Goal: Transaction & Acquisition: Purchase product/service

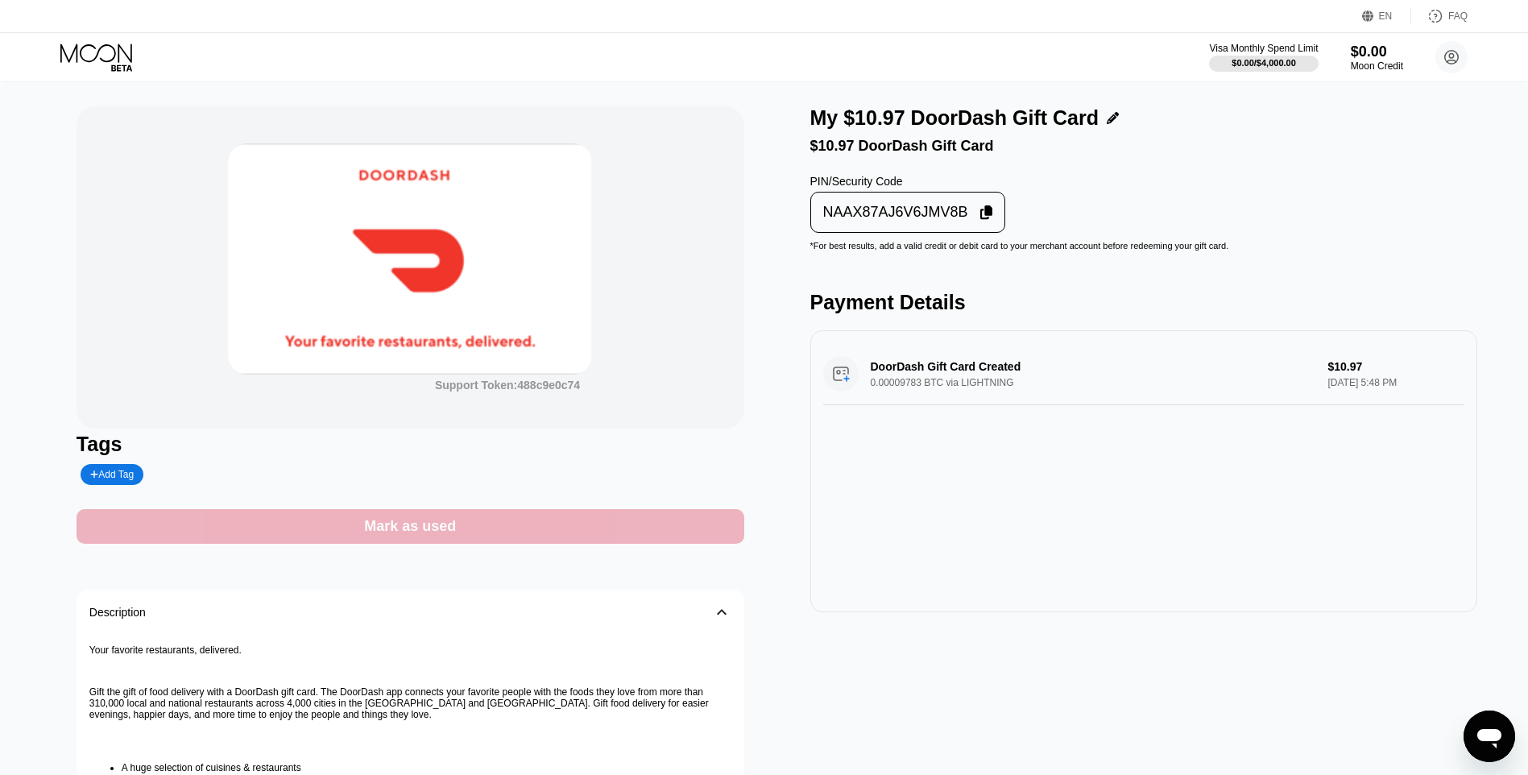
click at [693, 532] on div "Mark as used" at bounding box center [411, 526] width 668 height 35
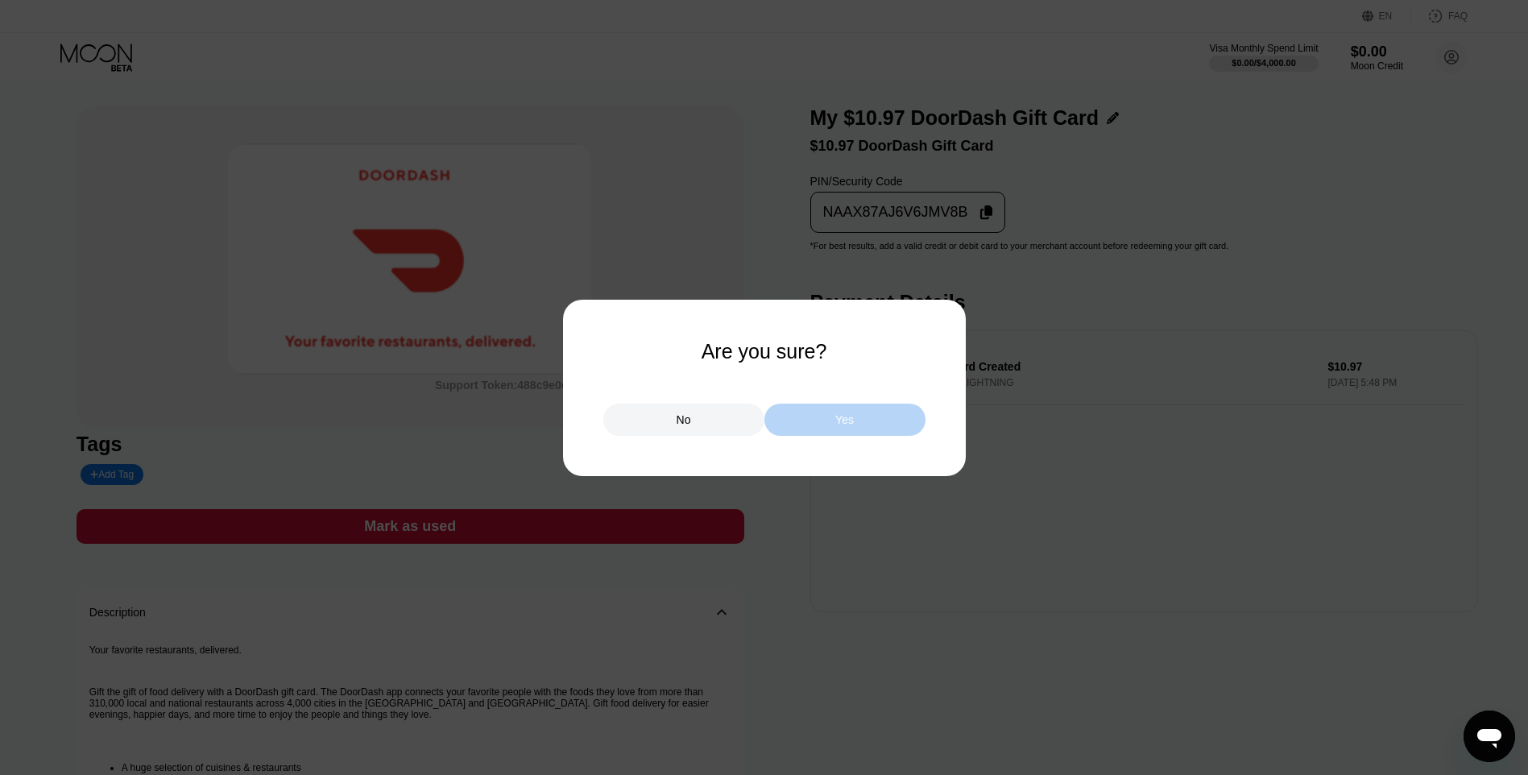
click at [788, 433] on div "Yes" at bounding box center [844, 420] width 161 height 32
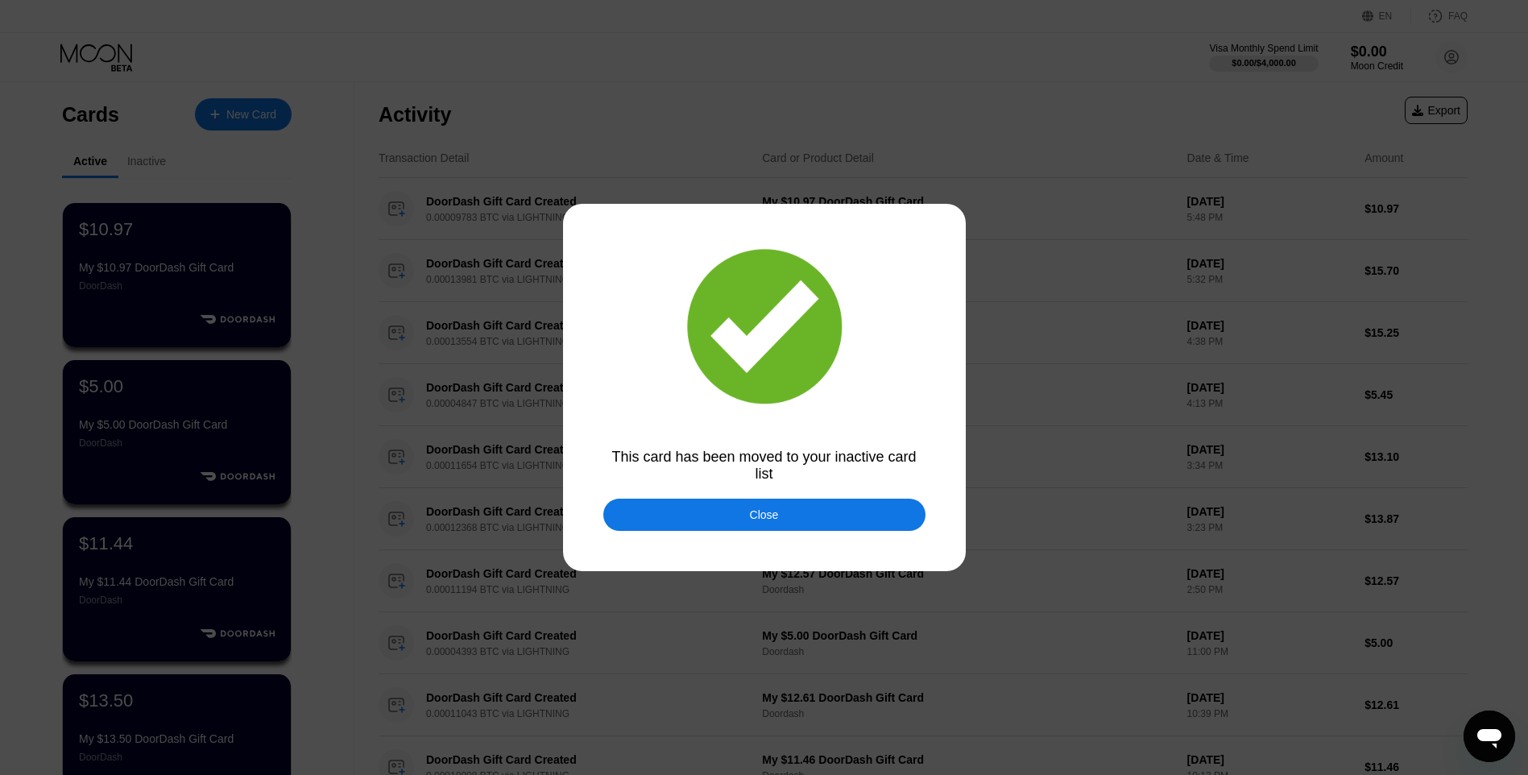
click at [706, 542] on div at bounding box center [770, 387] width 1540 height 775
click at [719, 511] on div "Close" at bounding box center [764, 515] width 322 height 32
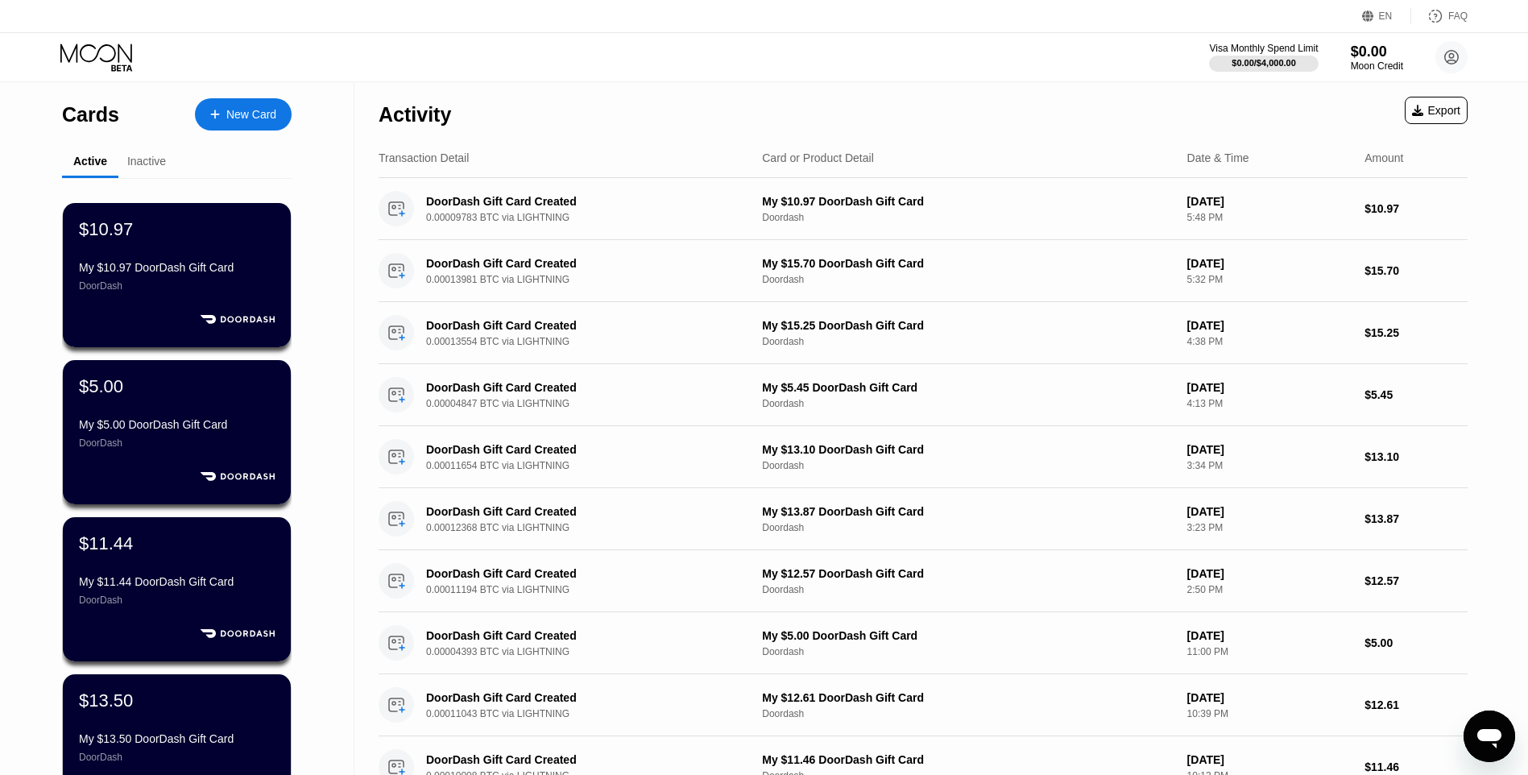
click at [281, 109] on div "New Card" at bounding box center [243, 114] width 97 height 32
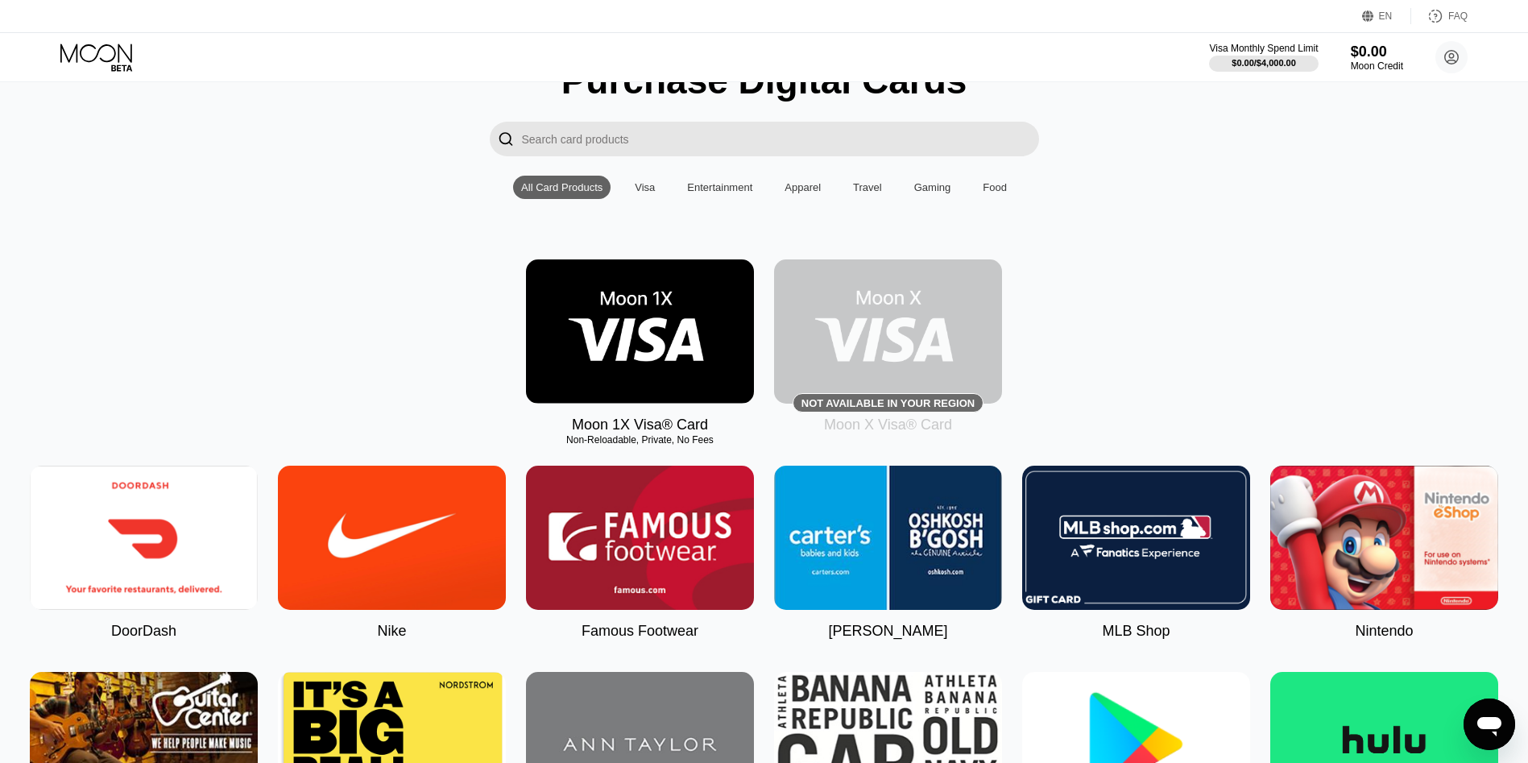
scroll to position [81, 0]
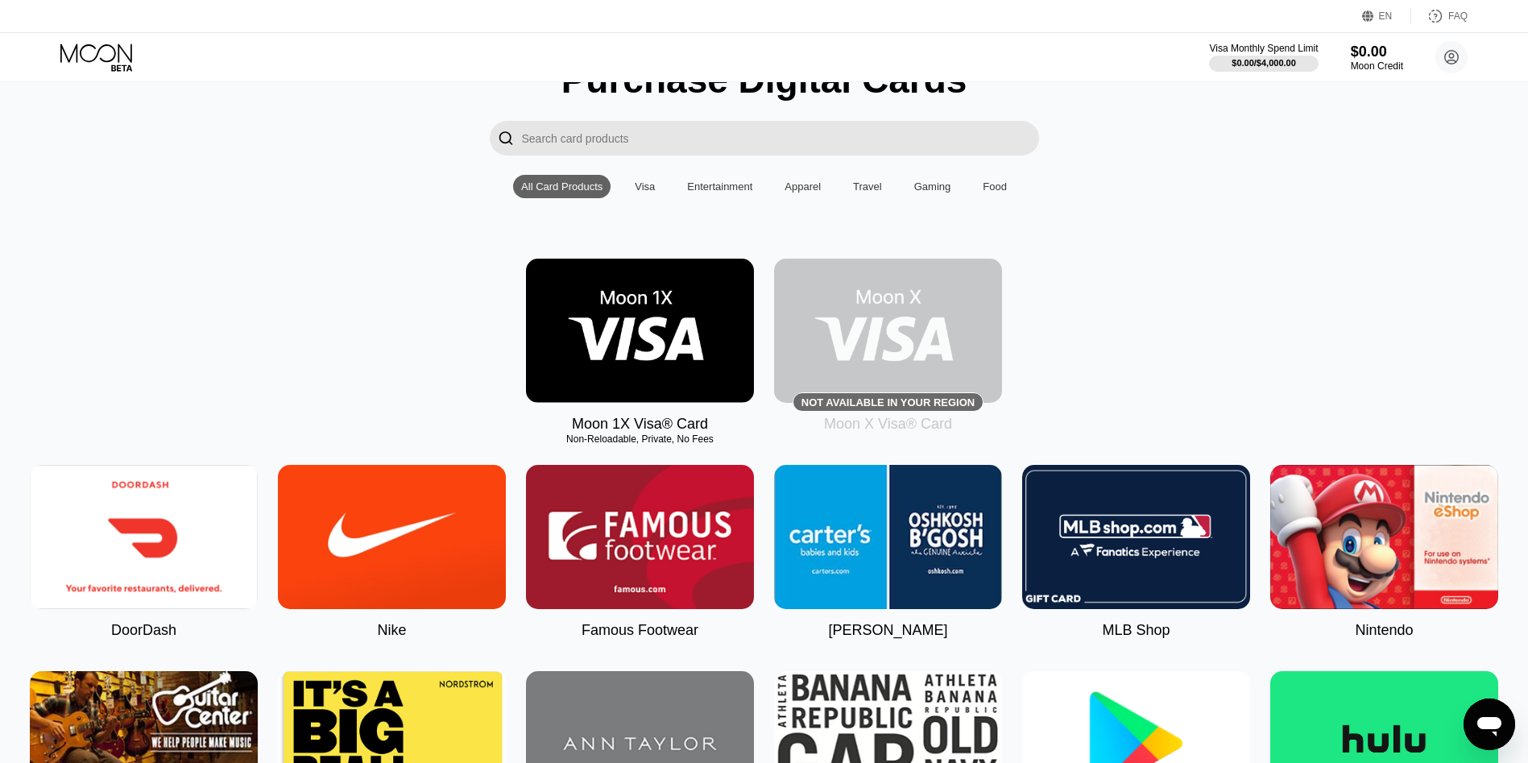
drag, startPoint x: 202, startPoint y: 546, endPoint x: 193, endPoint y: 550, distance: 9.7
click at [201, 546] on img at bounding box center [144, 537] width 228 height 144
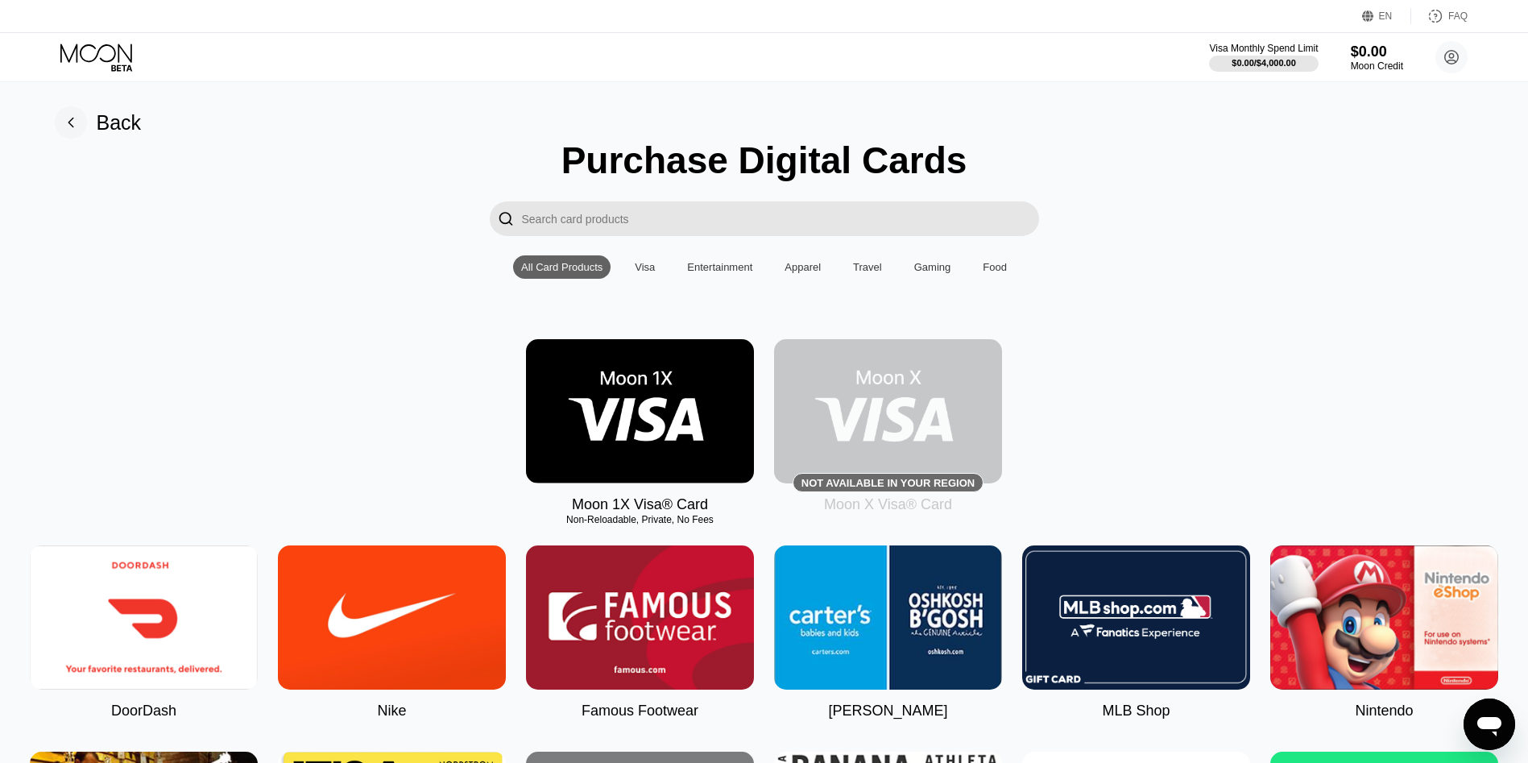
type input "0"
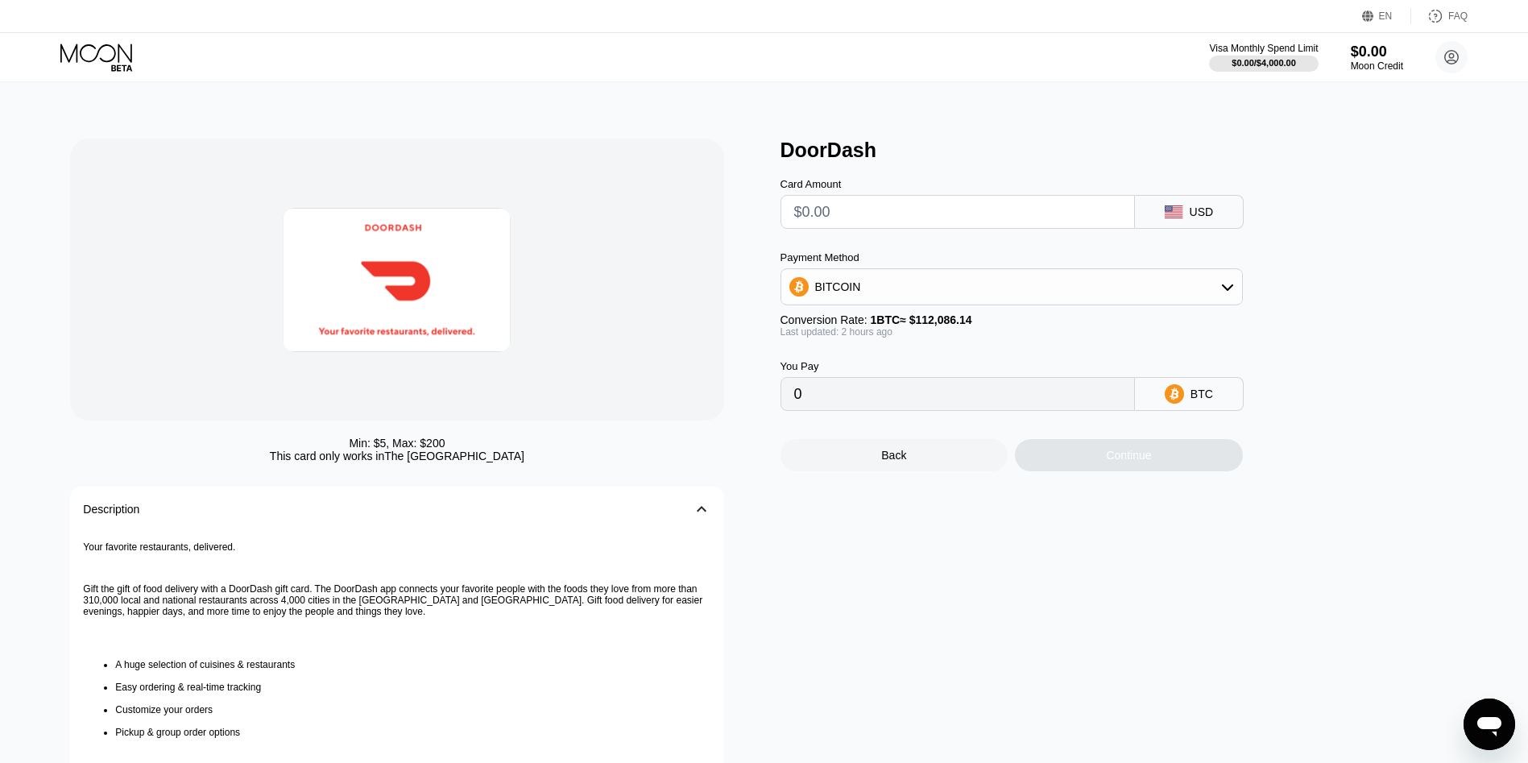
click at [902, 228] on input "text" at bounding box center [957, 212] width 327 height 32
type input "$18."
type input "0.00016048"
type input "$18.84"
type input "0.00016797"
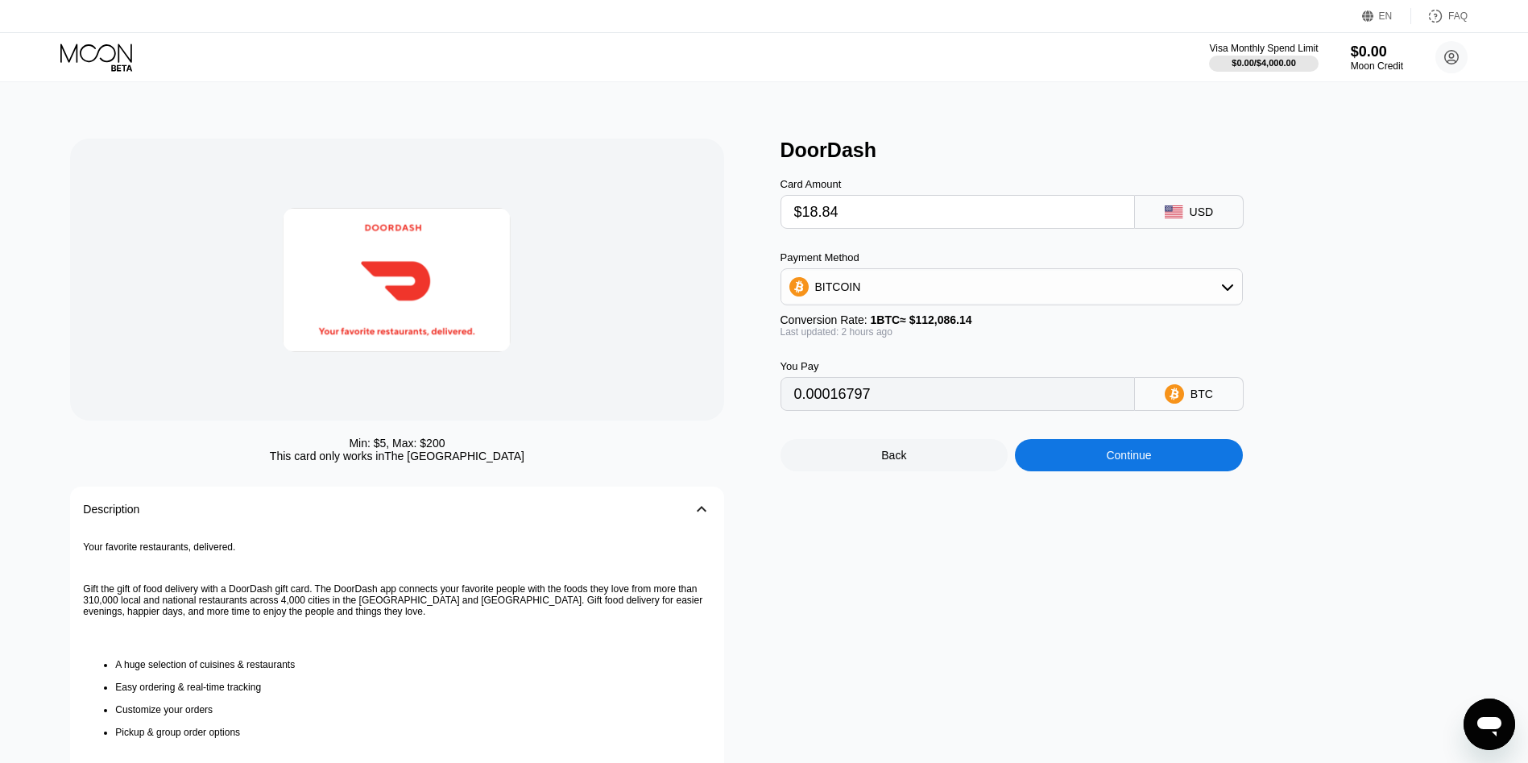
type input "$18.84"
click at [1145, 460] on div "Continue" at bounding box center [1128, 455] width 45 height 13
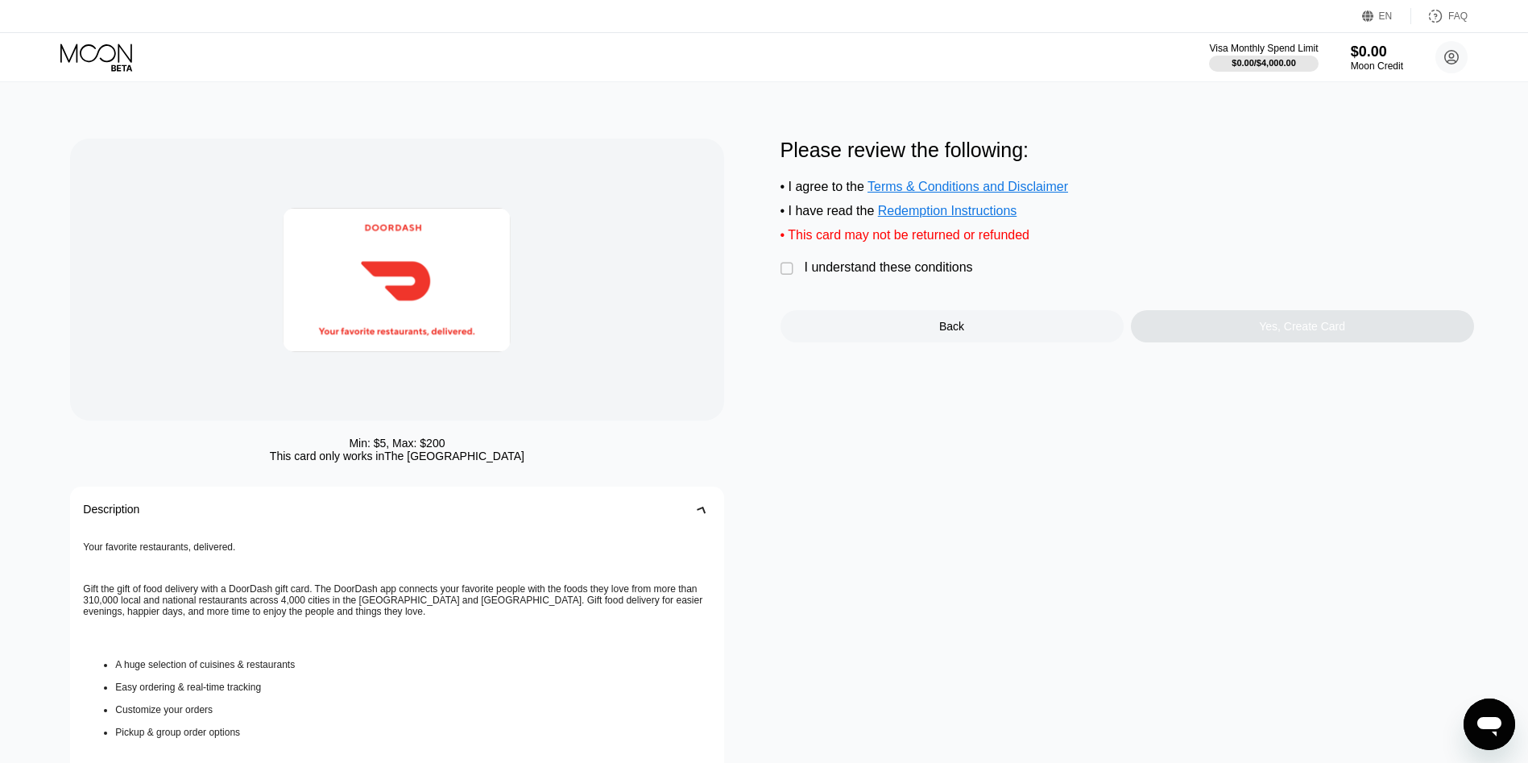
click at [922, 263] on div "Please review the following: • I agree to the Terms & Conditions and Disclaimer…" at bounding box center [1128, 241] width 694 height 204
drag, startPoint x: 927, startPoint y: 278, endPoint x: 1178, endPoint y: 309, distance: 252.5
click at [936, 275] on div "I understand these conditions" at bounding box center [889, 267] width 168 height 14
click at [1235, 333] on div "Yes, Create Card" at bounding box center [1302, 326] width 343 height 32
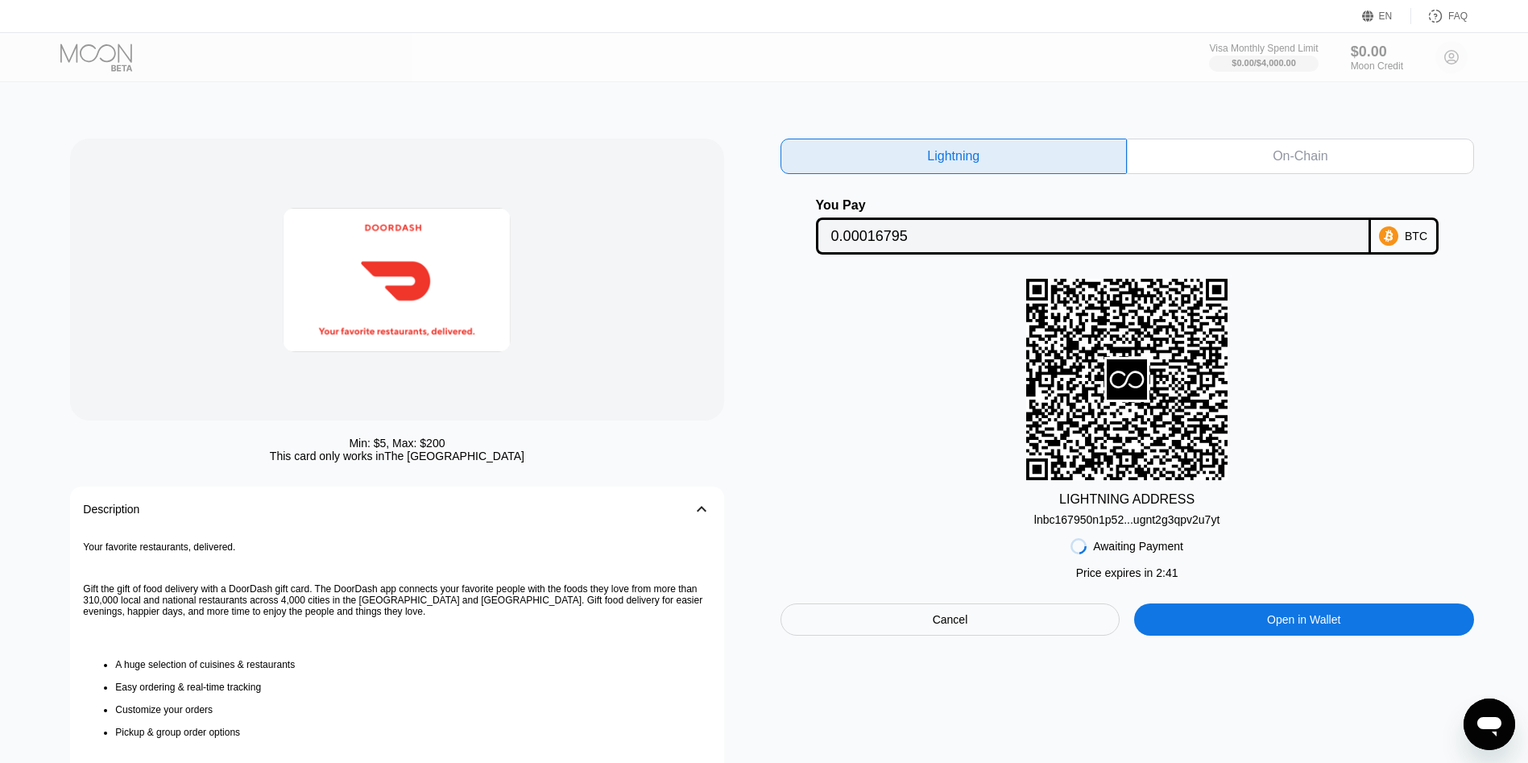
drag, startPoint x: 1199, startPoint y: 514, endPoint x: 1203, endPoint y: 522, distance: 8.7
click at [1201, 524] on div "lnbc167950n1p52...ugnt2g3qpv2u7yt" at bounding box center [1126, 516] width 185 height 19
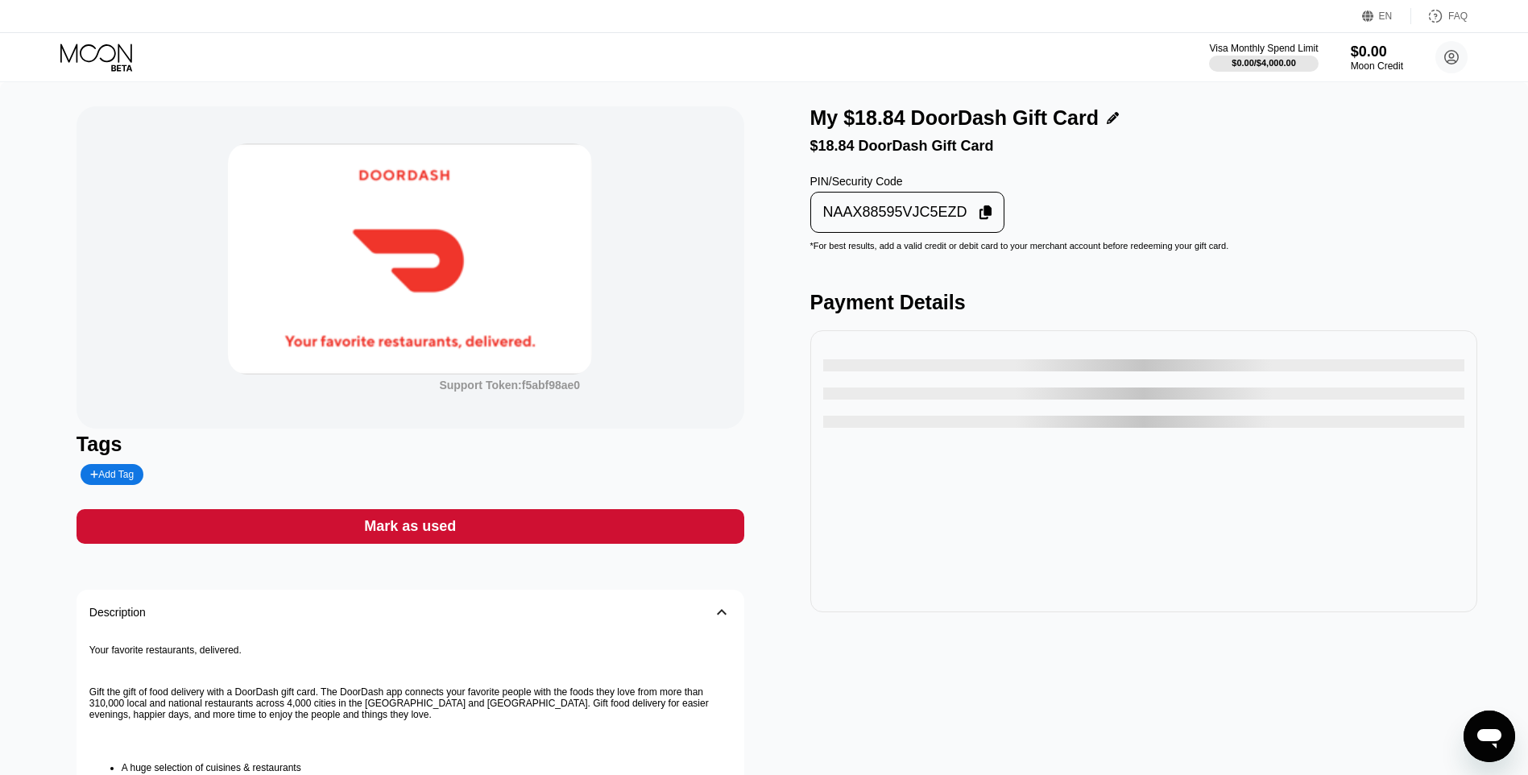
click at [954, 222] on div "NAAX88595VJC5EZD" at bounding box center [895, 212] width 144 height 19
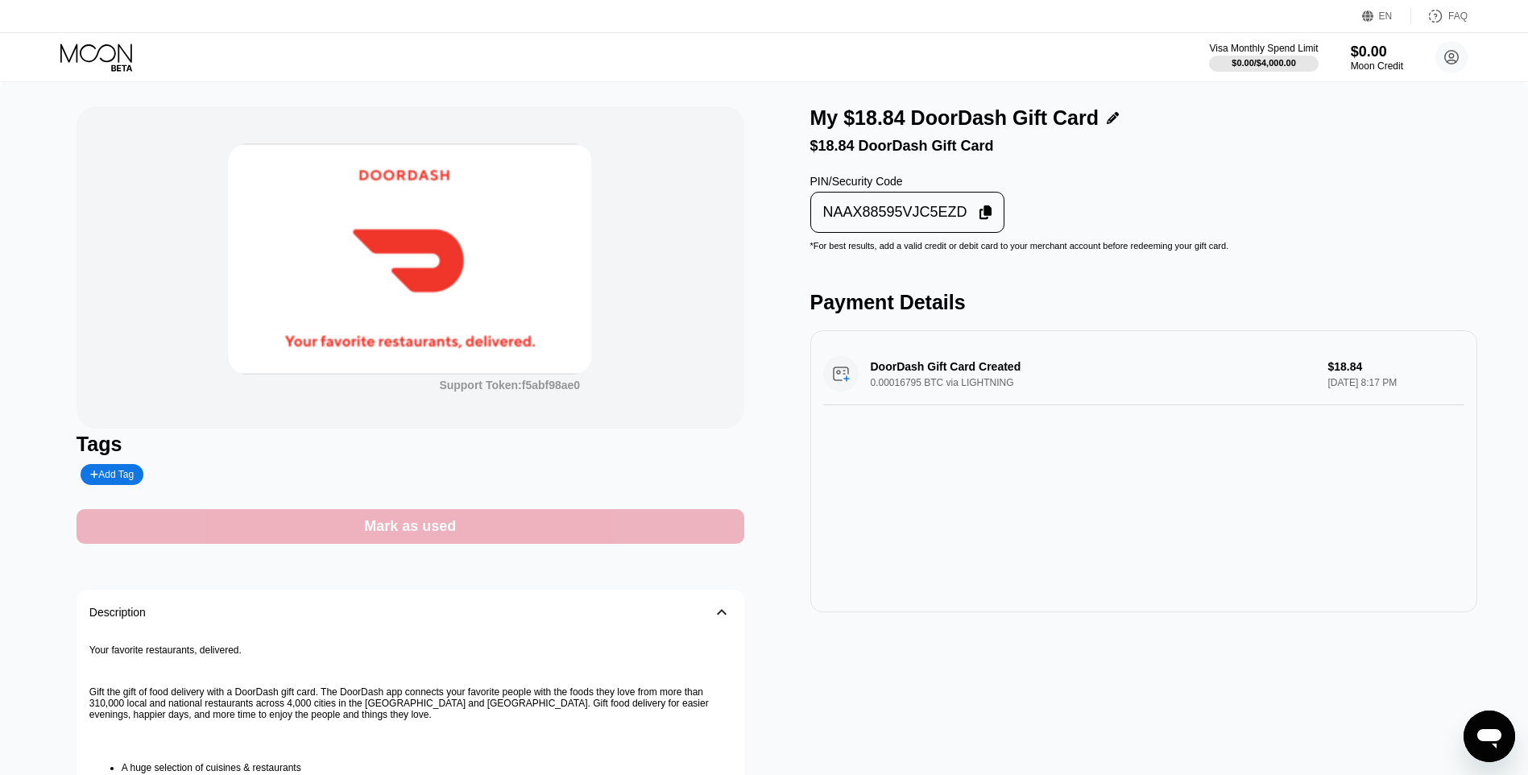
click at [653, 520] on div "Mark as used" at bounding box center [411, 526] width 668 height 35
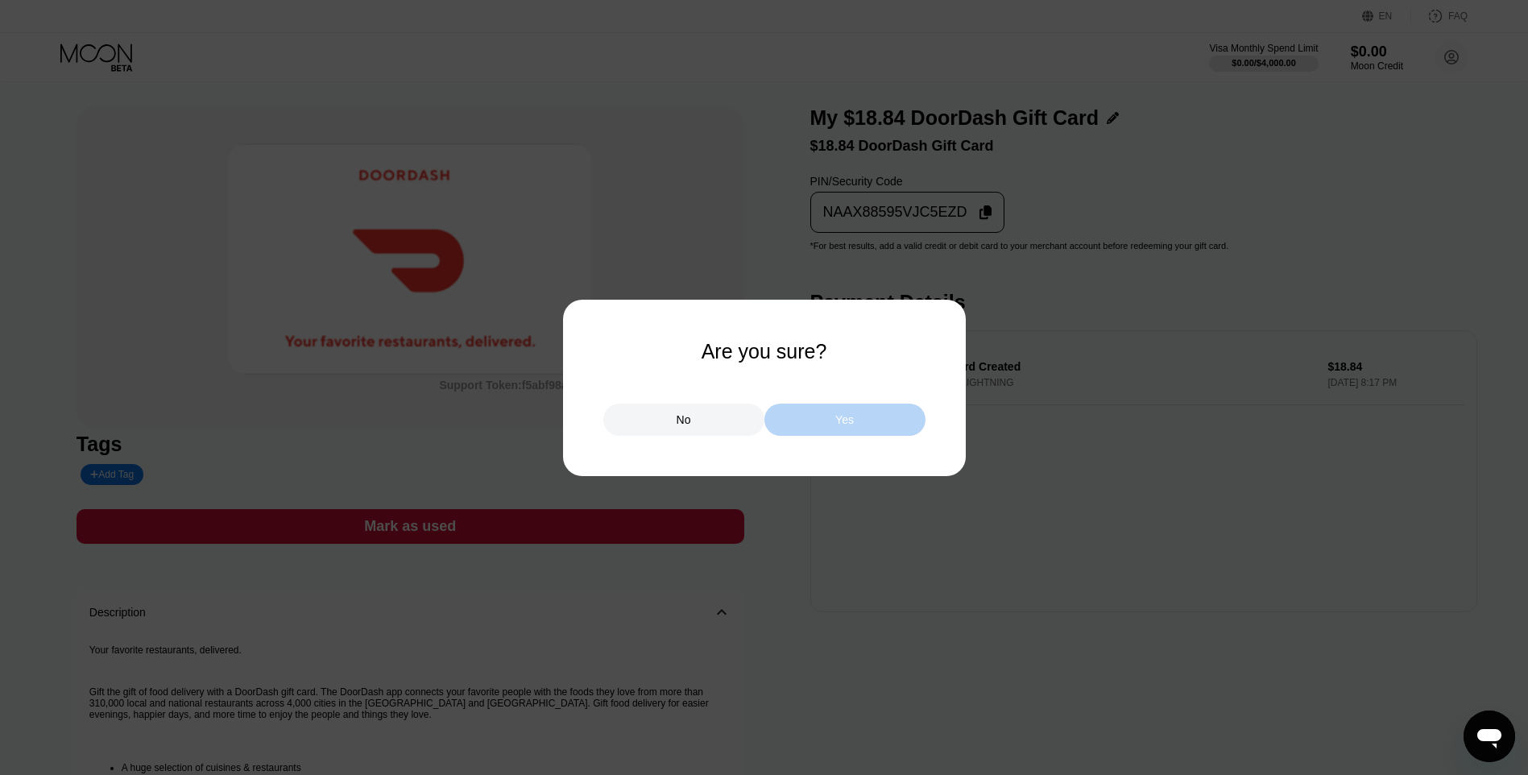
click at [831, 414] on div "Yes" at bounding box center [844, 420] width 161 height 32
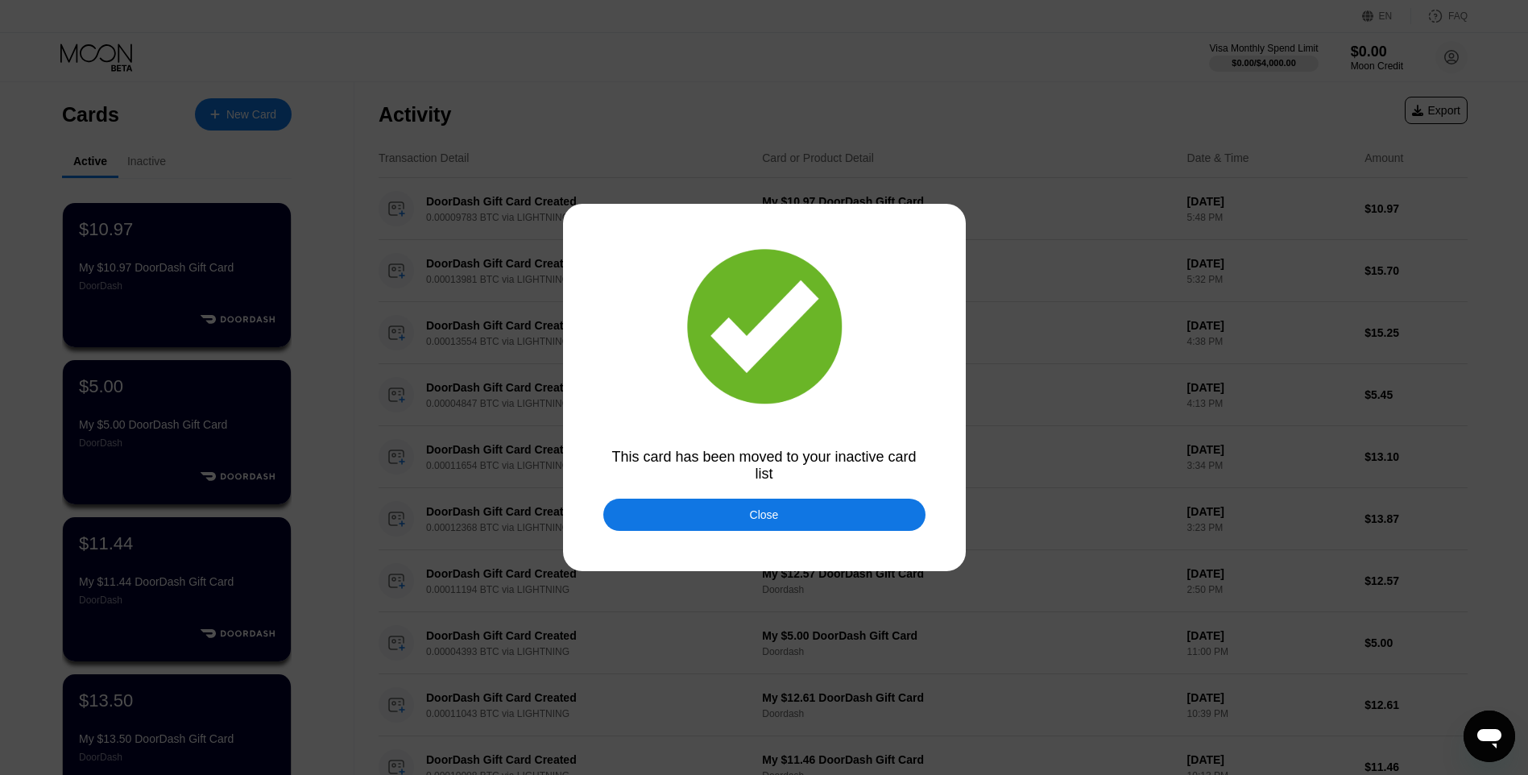
click at [715, 507] on div "Close" at bounding box center [764, 515] width 322 height 32
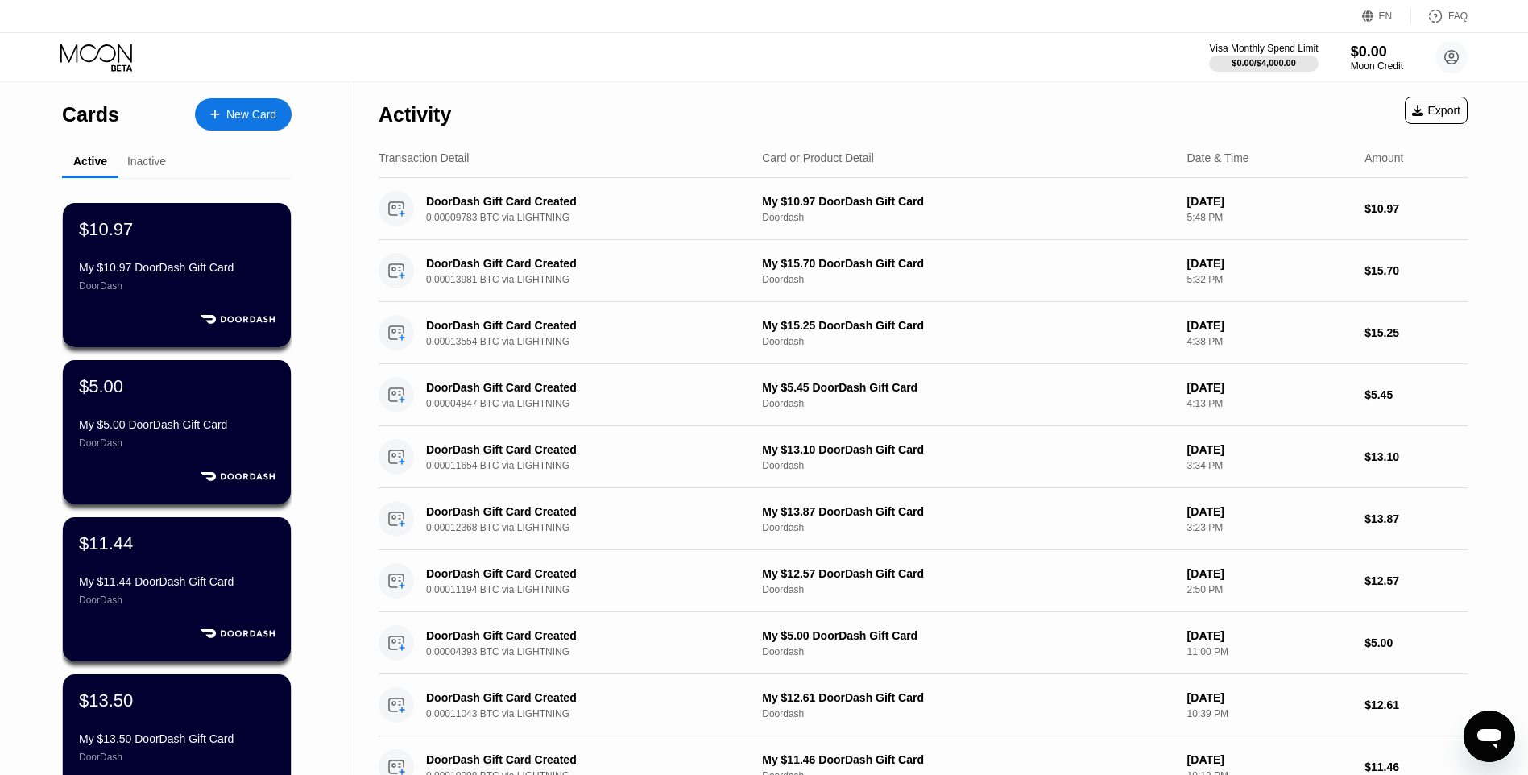
click at [249, 130] on div "Cards New Card" at bounding box center [177, 110] width 230 height 56
click at [254, 123] on div "New Card" at bounding box center [243, 114] width 97 height 32
